Goal: Navigation & Orientation: Find specific page/section

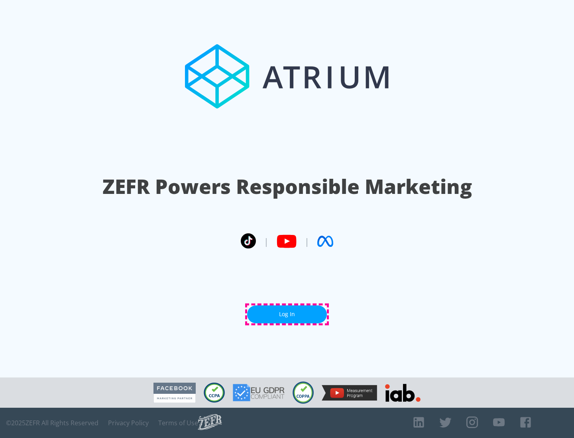
click at [287, 314] on link "Log In" at bounding box center [287, 314] width 80 height 18
